Goal: Obtain resource: Obtain resource

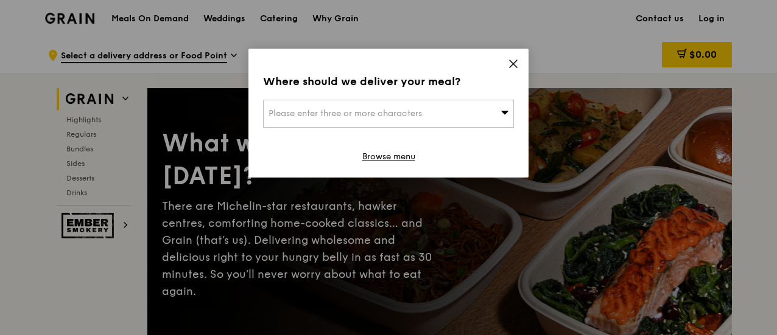
click at [493, 108] on div "Please enter three or more characters" at bounding box center [388, 114] width 251 height 28
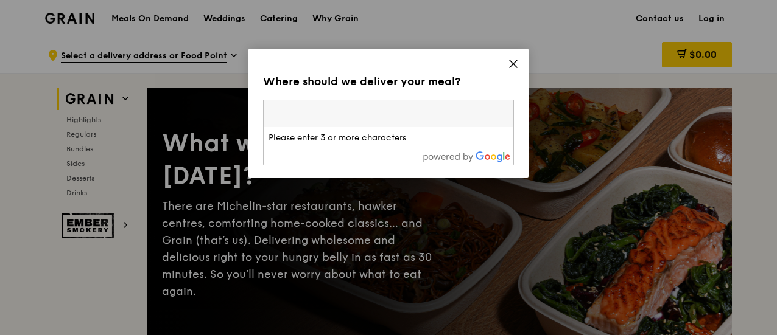
click at [493, 108] on input "search" at bounding box center [389, 113] width 250 height 27
click at [521, 66] on div "Where should we deliver your meal? Please enter three or more characters Please…" at bounding box center [388, 113] width 280 height 129
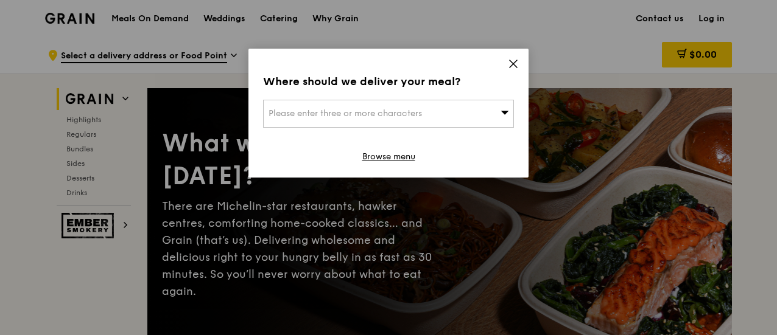
click at [514, 65] on icon at bounding box center [513, 63] width 7 height 7
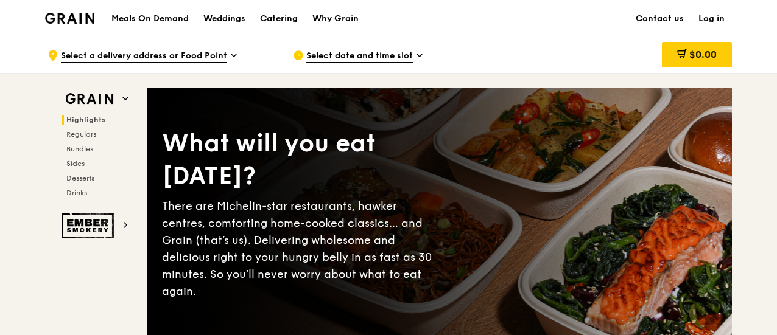
click at [160, 19] on h1 "Meals On Demand" at bounding box center [149, 19] width 77 height 12
click at [170, 15] on h1 "Meals On Demand" at bounding box center [149, 19] width 77 height 12
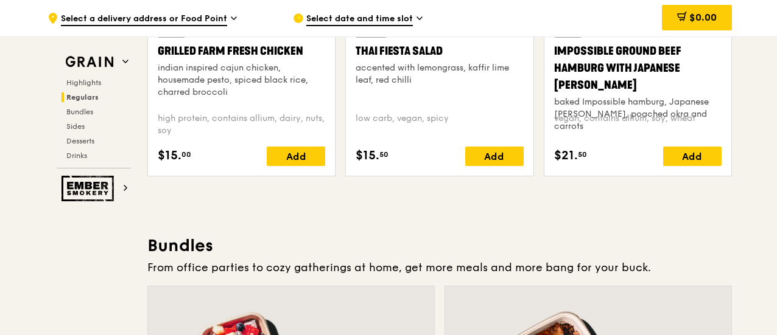
scroll to position [1644, 0]
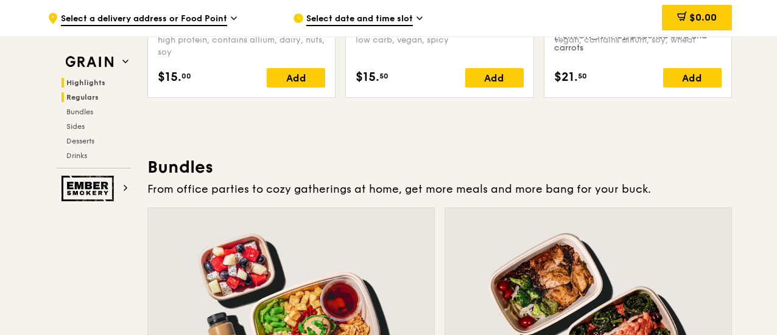
click at [89, 83] on span "Highlights" at bounding box center [85, 83] width 39 height 9
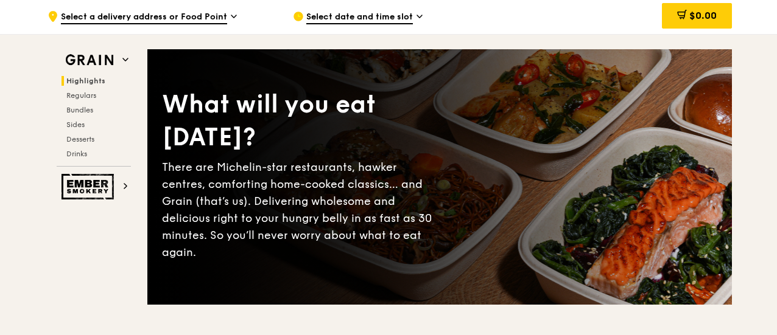
scroll to position [0, 0]
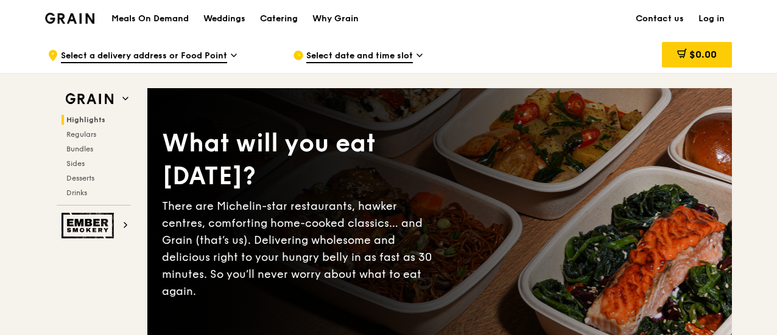
click at [280, 15] on div "Catering" at bounding box center [279, 19] width 38 height 37
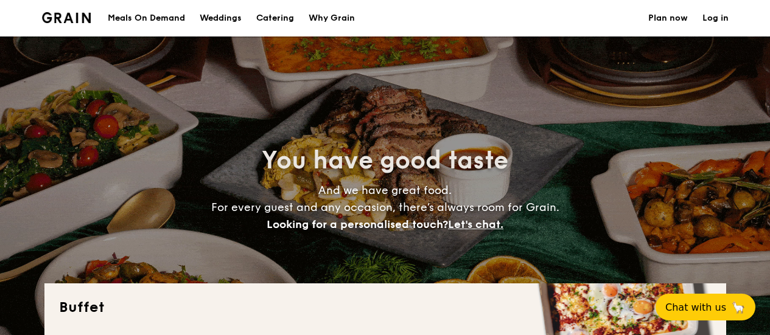
select select
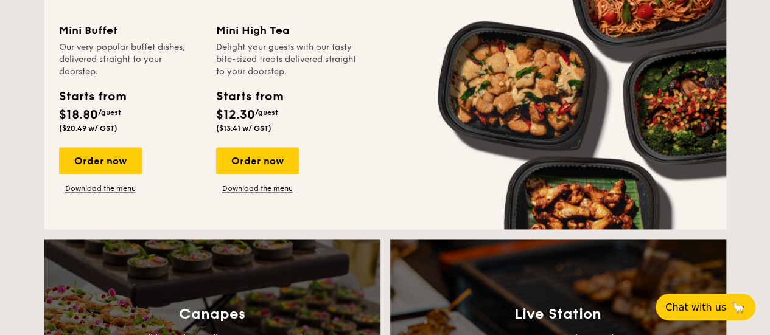
scroll to position [852, 0]
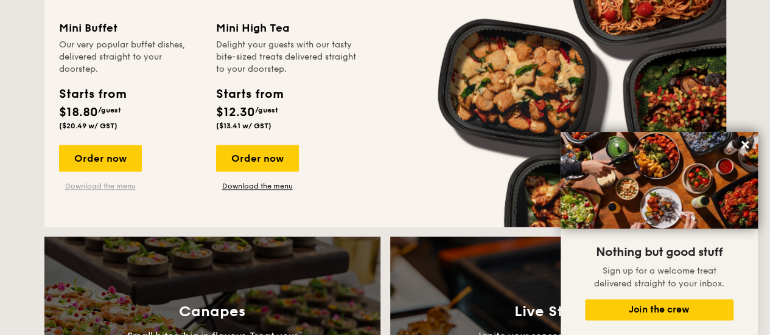
click at [116, 186] on link "Download the menu" at bounding box center [100, 186] width 83 height 10
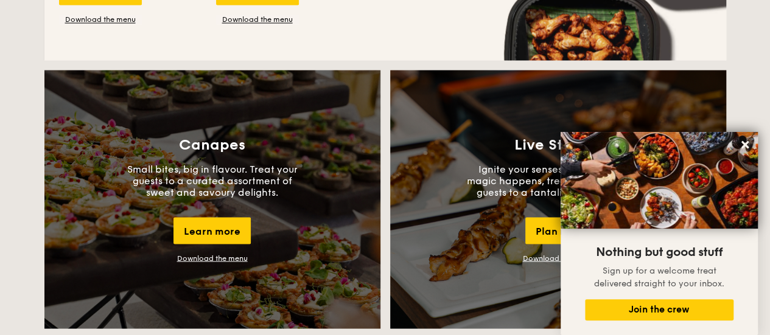
scroll to position [1035, 0]
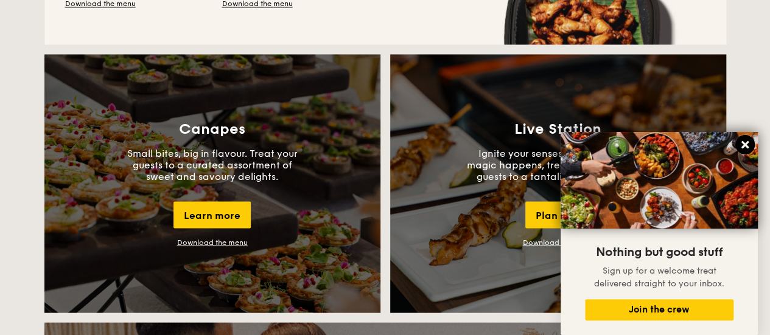
click at [748, 143] on icon at bounding box center [745, 144] width 7 height 7
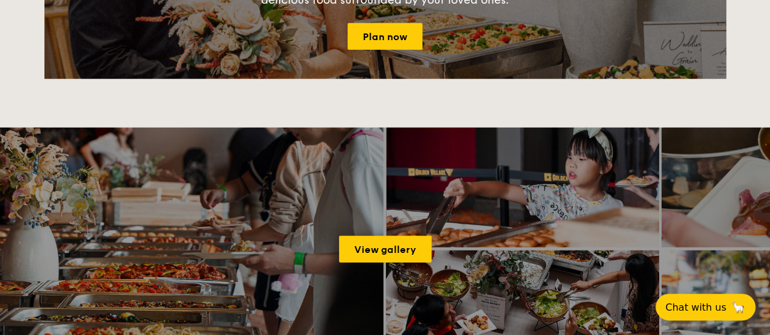
scroll to position [1644, 0]
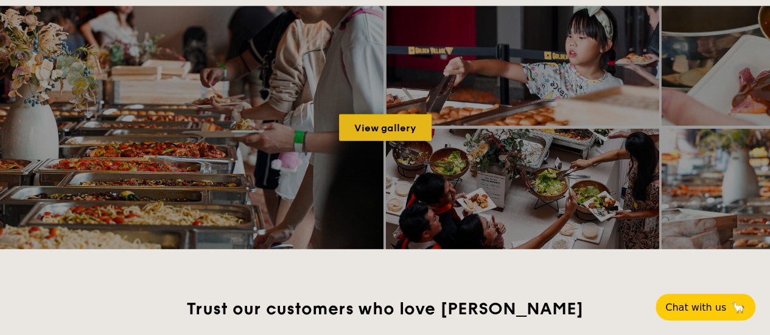
click at [399, 133] on link "View gallery" at bounding box center [385, 127] width 93 height 27
